Goal: Task Accomplishment & Management: Manage account settings

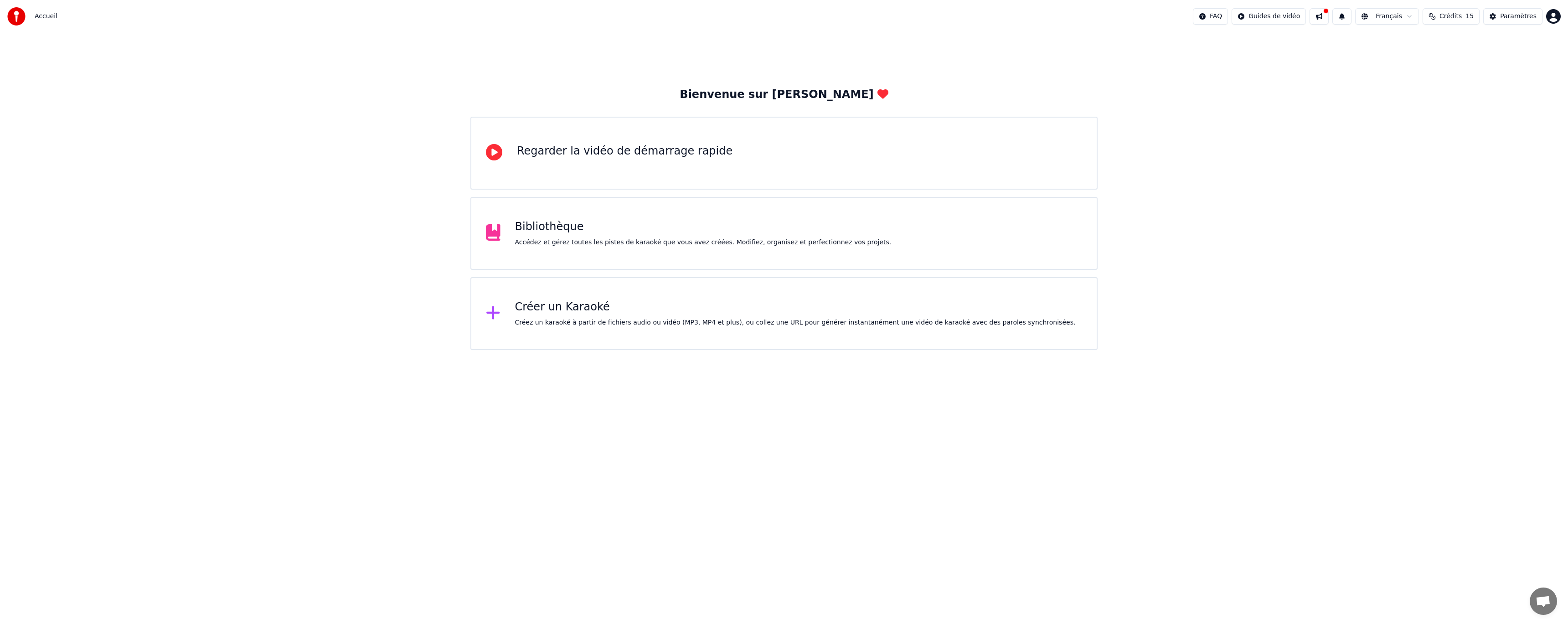
click at [767, 299] on div "Créer un Karaoké Créez un karaoké à partir de fichiers audio ou vidéo (MP3, MP4…" at bounding box center [784, 314] width 627 height 73
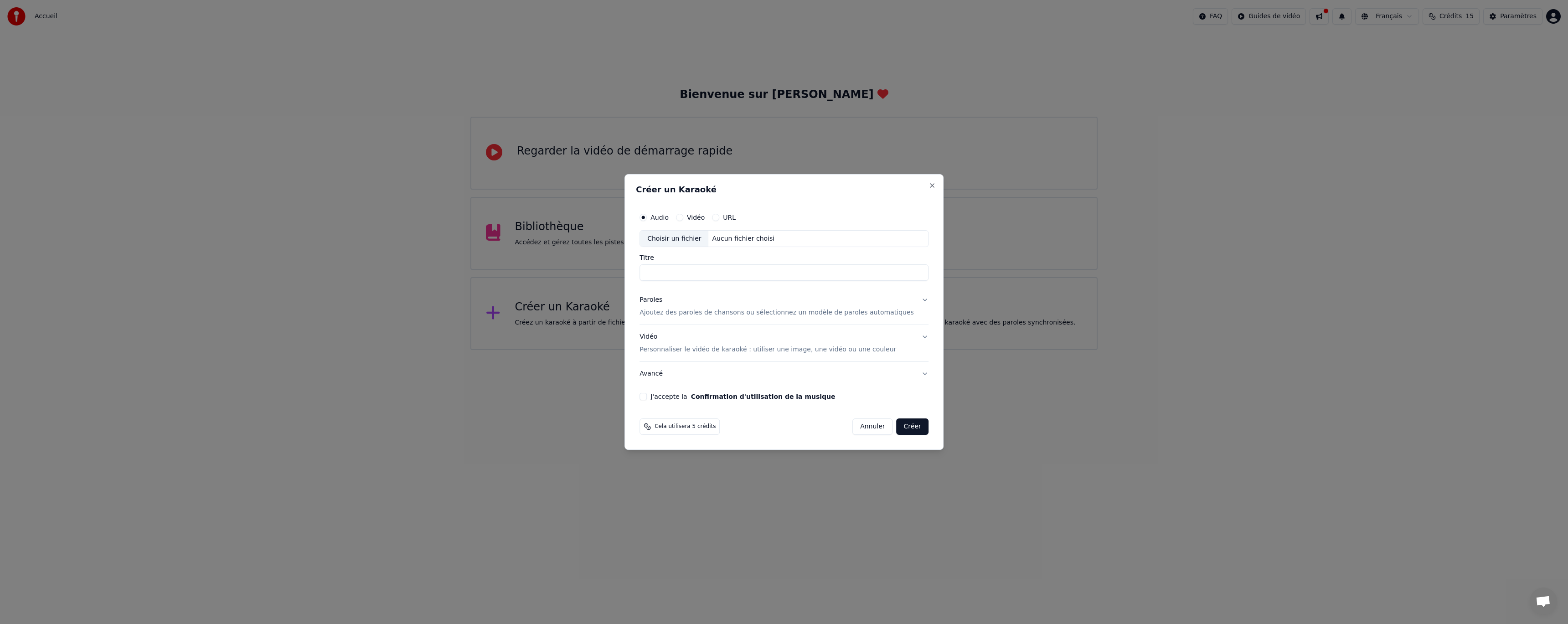
click at [913, 187] on h2 "Créer un Karaoké" at bounding box center [783, 189] width 296 height 8
click at [929, 185] on button "Close" at bounding box center [932, 185] width 8 height 8
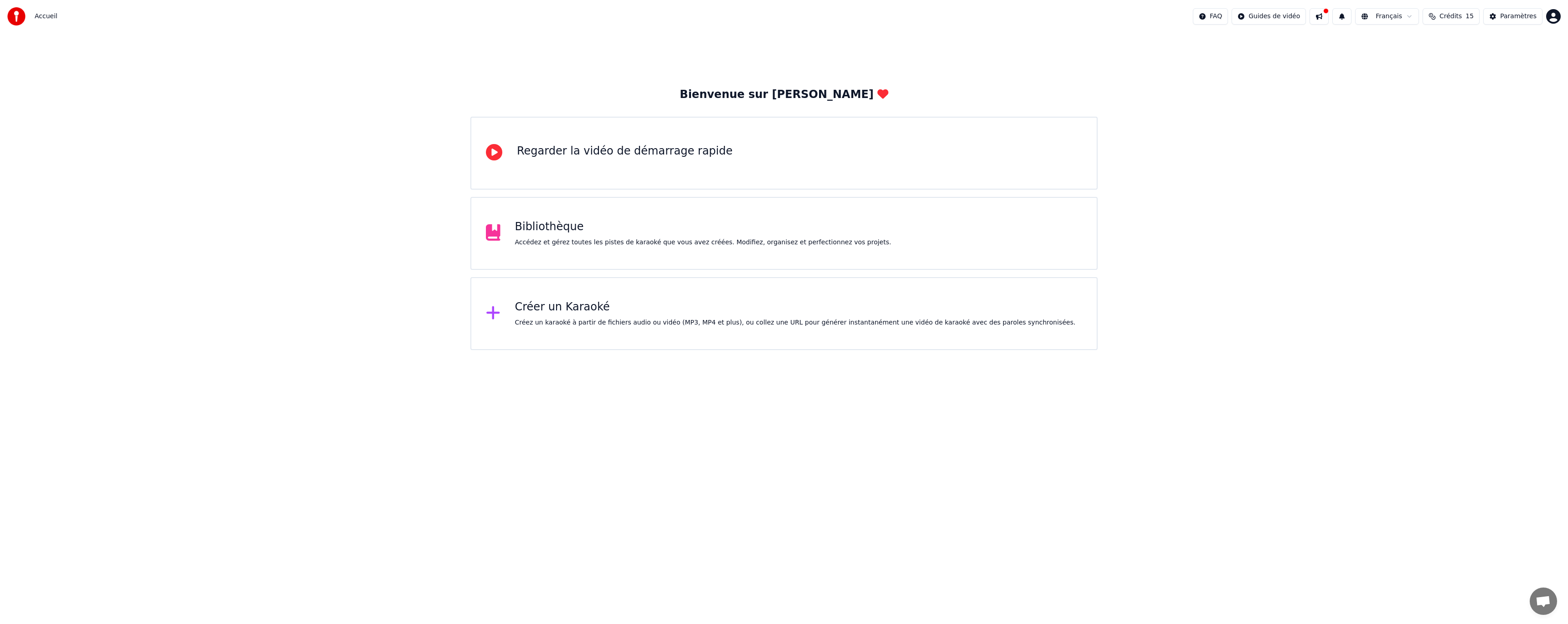
click at [1454, 19] on span "Crédits" at bounding box center [1450, 16] width 22 height 9
click at [1458, 84] on button "Actualiser" at bounding box center [1456, 85] width 54 height 16
drag, startPoint x: 1395, startPoint y: 129, endPoint x: 1411, endPoint y: 104, distance: 29.7
click at [1396, 129] on div "Bienvenue sur Youka Regarder la vidéo de démarrage rapide Bibliothèque Accédez …" at bounding box center [784, 191] width 1568 height 317
click at [1437, 16] on button "Crédits 15" at bounding box center [1451, 16] width 57 height 16
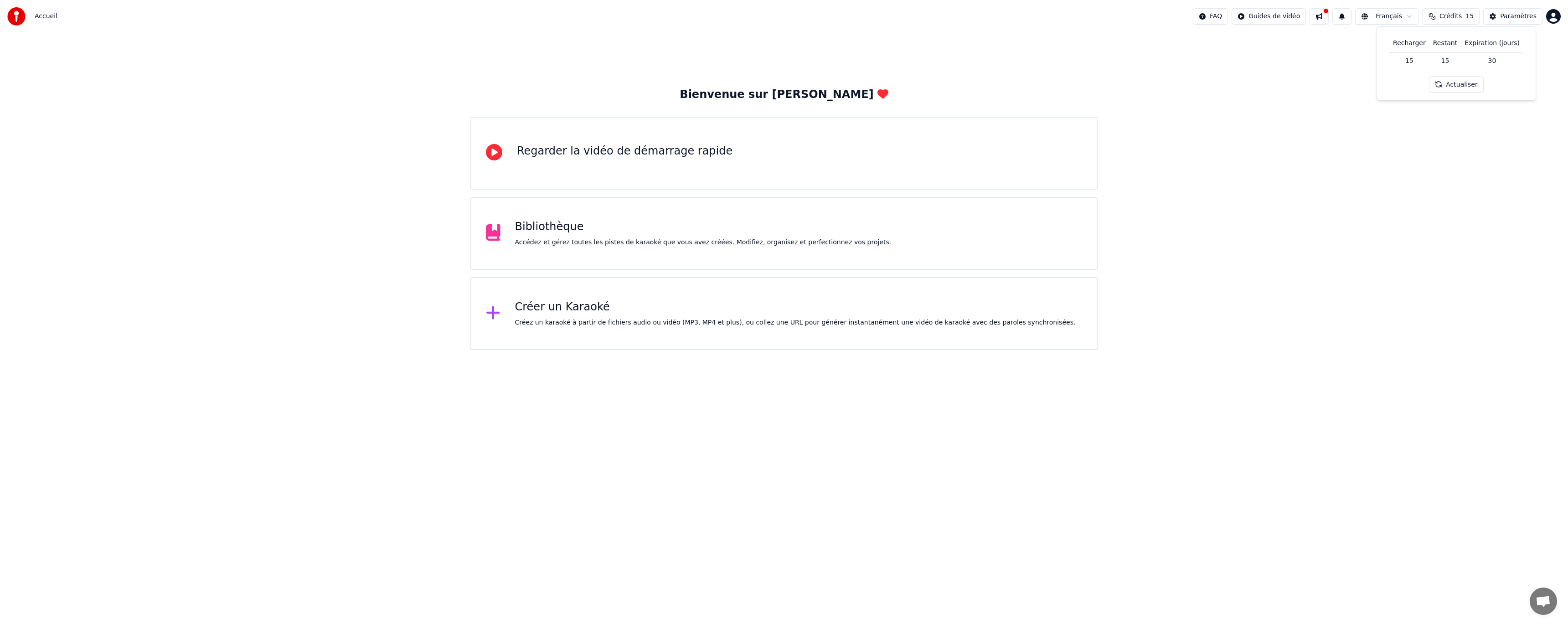
click at [1448, 139] on div "Bienvenue sur Youka Regarder la vidéo de démarrage rapide Bibliothèque Accédez …" at bounding box center [784, 191] width 1568 height 317
click at [1512, 18] on div "Paramètres" at bounding box center [1518, 16] width 37 height 9
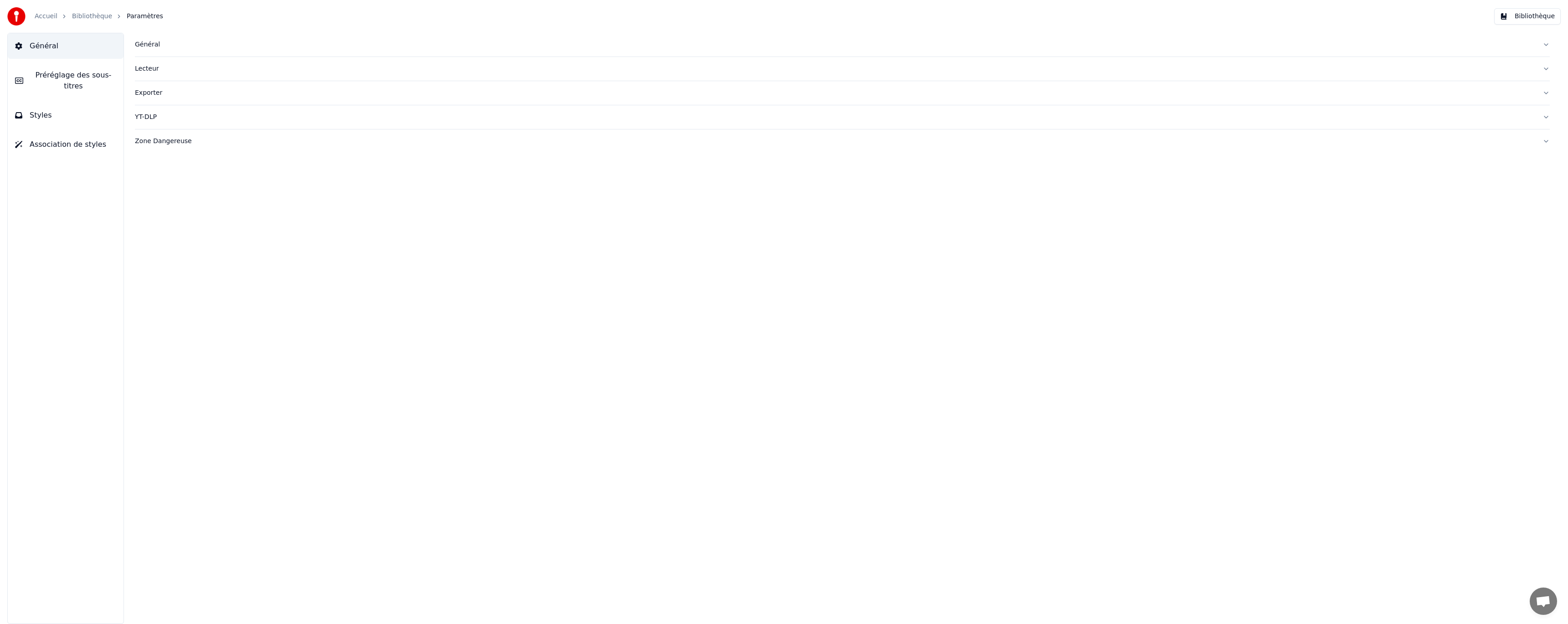
click at [91, 81] on button "Préréglage des sous-titres" at bounding box center [65, 81] width 116 height 37
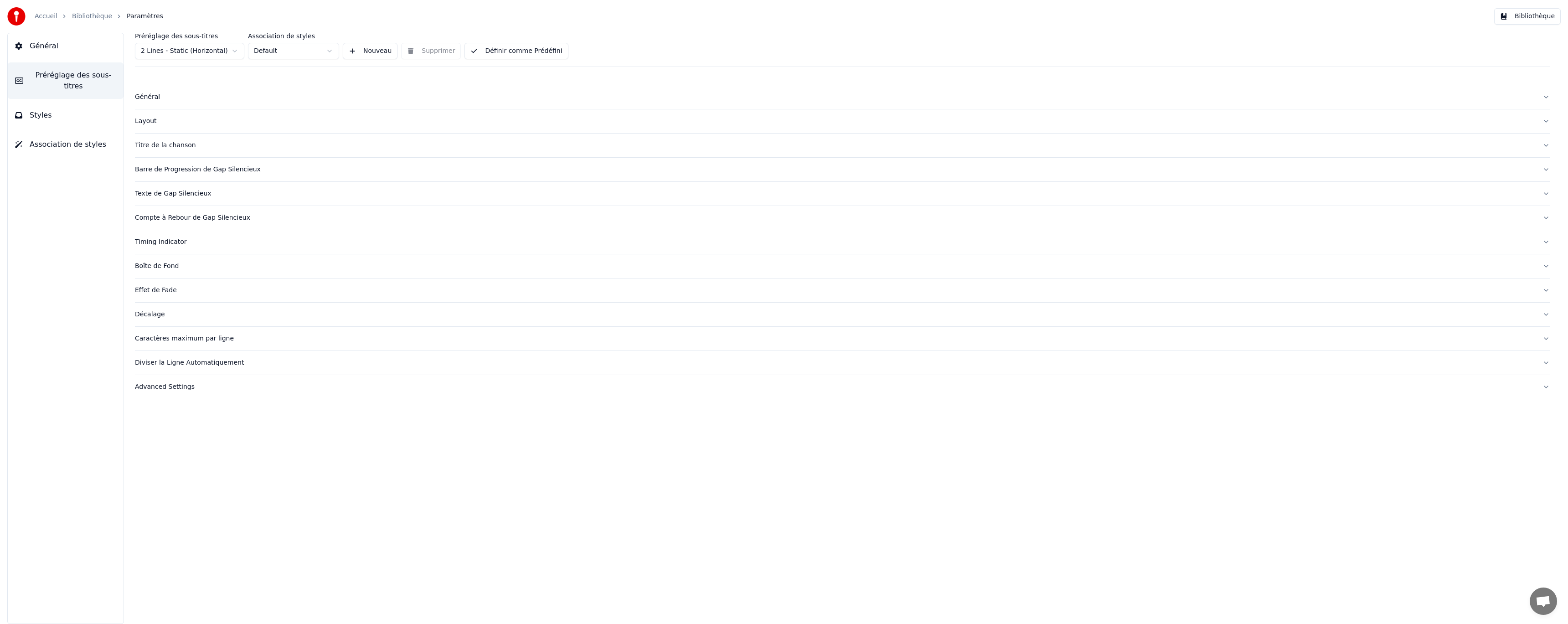
click at [57, 102] on button "Styles" at bounding box center [65, 115] width 116 height 25
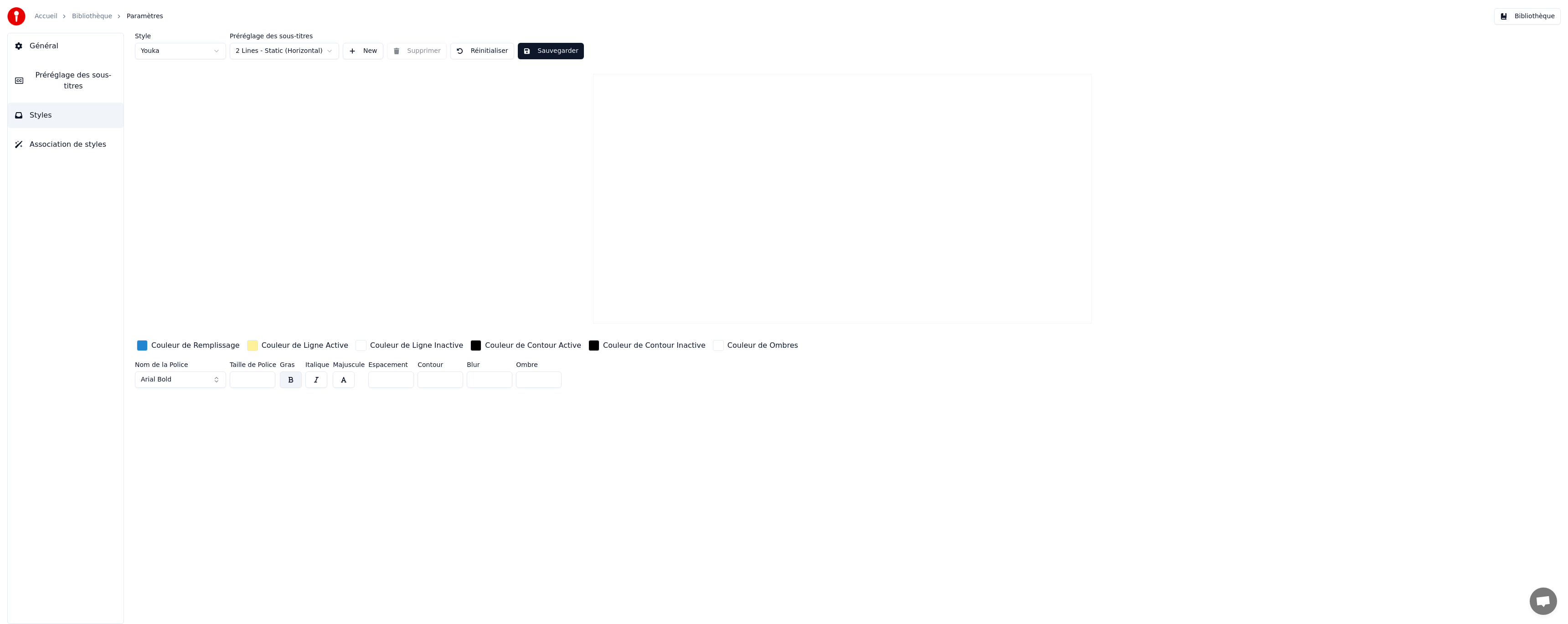
click at [65, 42] on button "Général" at bounding box center [65, 46] width 116 height 25
